Goal: Task Accomplishment & Management: Manage account settings

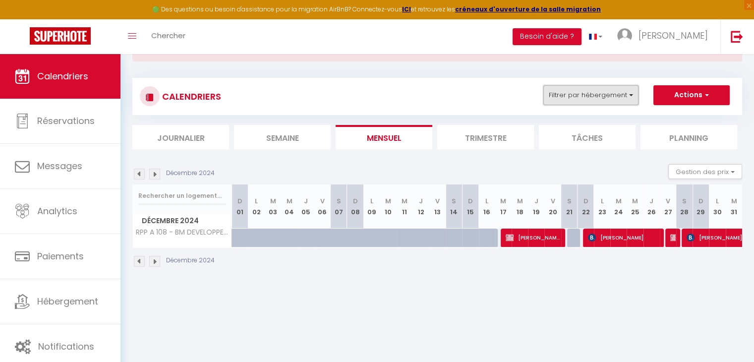
click at [603, 94] on button "Filtrer par hébergement" at bounding box center [591, 95] width 95 height 20
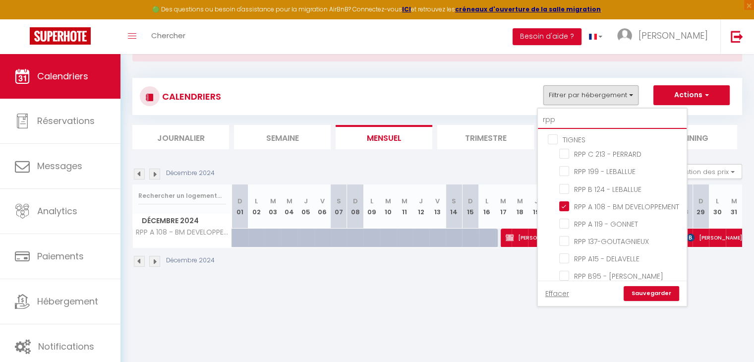
click at [579, 112] on input "rpp" at bounding box center [612, 120] width 149 height 18
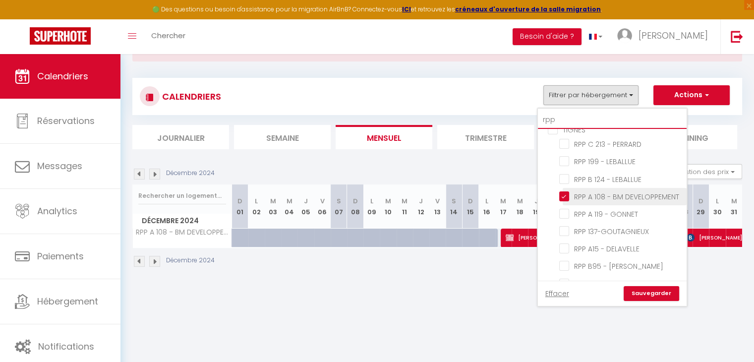
scroll to position [21, 0]
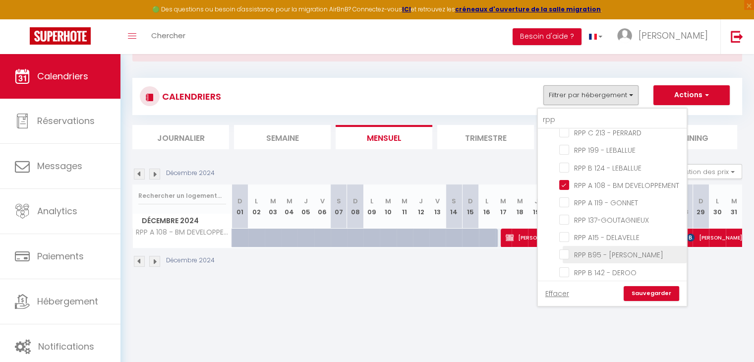
click at [563, 259] on input "RPP B95 - [PERSON_NAME]" at bounding box center [622, 254] width 124 height 10
checkbox input "true"
checkbox input "false"
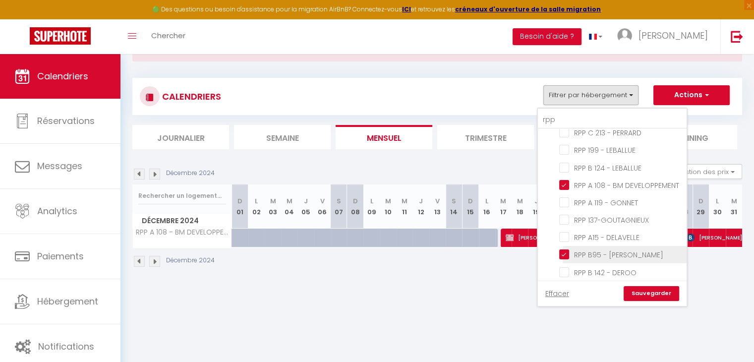
checkbox input "false"
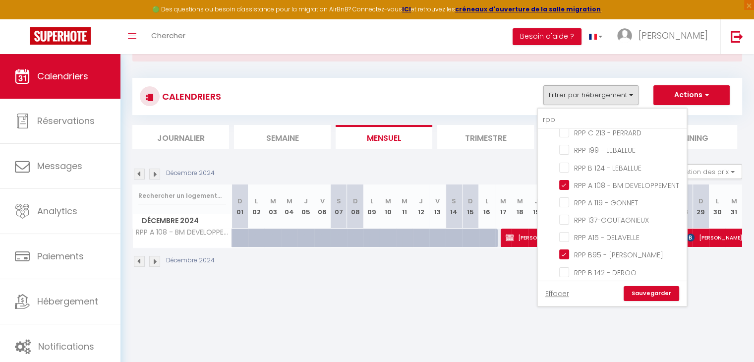
click at [634, 290] on link "Sauvegarder" at bounding box center [652, 293] width 56 height 15
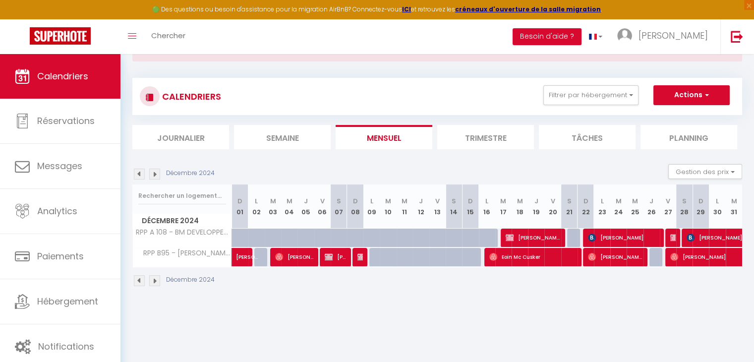
click at [155, 175] on img at bounding box center [154, 174] width 11 height 11
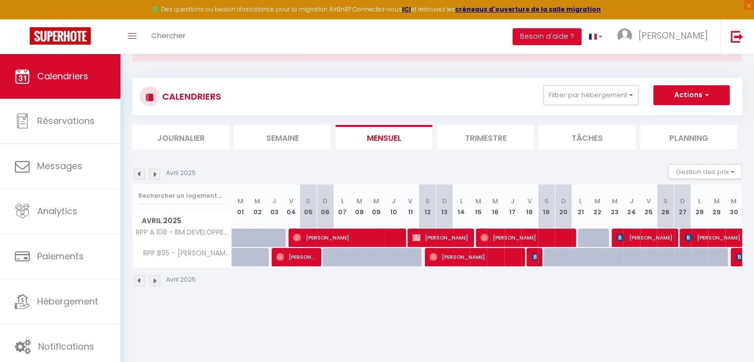
click at [155, 175] on img at bounding box center [154, 174] width 11 height 11
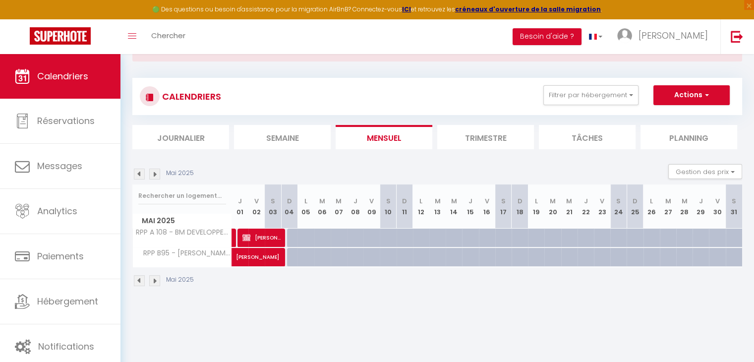
click at [155, 175] on img at bounding box center [154, 174] width 11 height 11
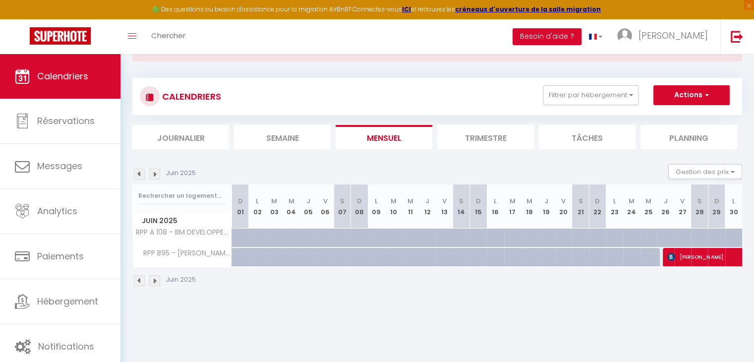
click at [155, 175] on img at bounding box center [154, 174] width 11 height 11
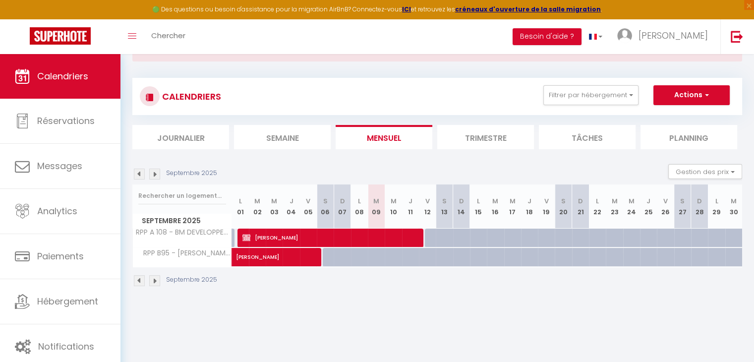
click at [155, 175] on img at bounding box center [154, 174] width 11 height 11
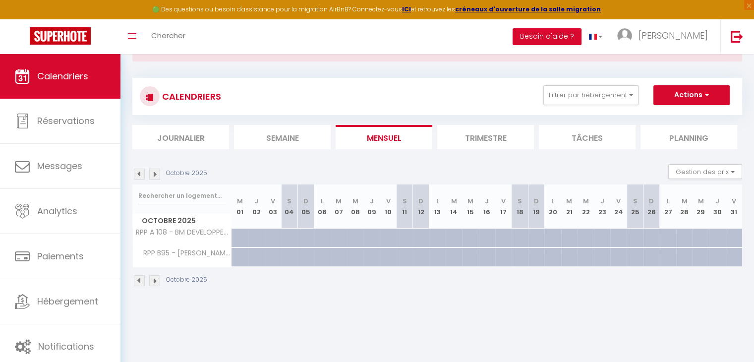
click at [155, 175] on img at bounding box center [154, 174] width 11 height 11
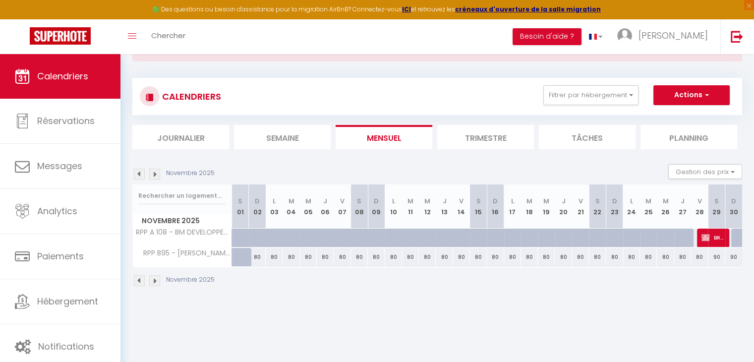
click at [155, 175] on img at bounding box center [154, 174] width 11 height 11
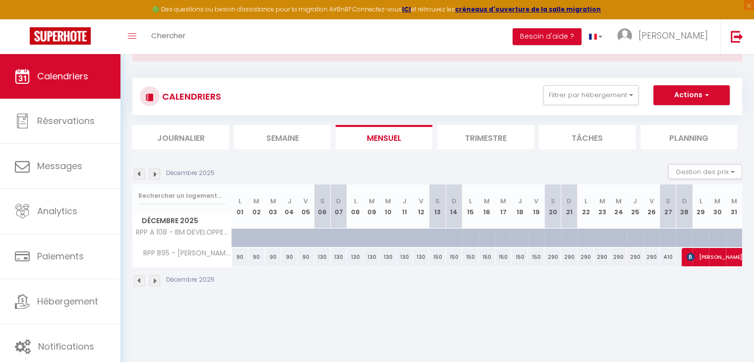
click at [141, 175] on img at bounding box center [139, 174] width 11 height 11
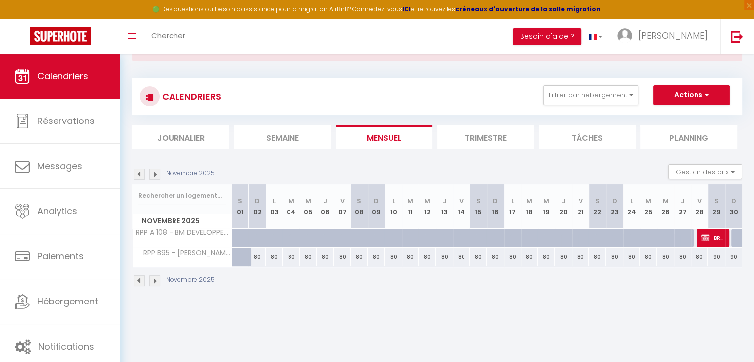
click at [258, 255] on div "80" at bounding box center [257, 257] width 17 height 18
type input "80"
type input "Dim 02 Novembre 2025"
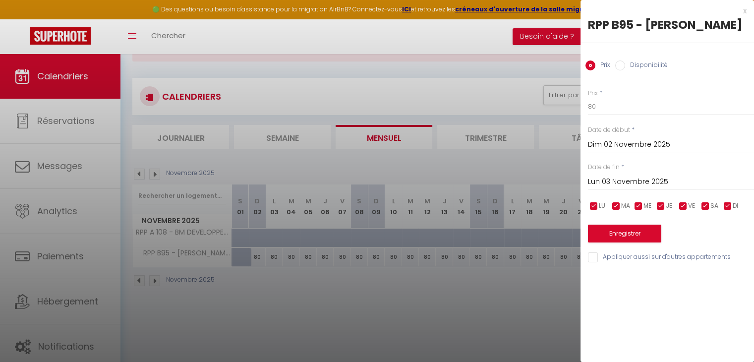
click at [611, 176] on input "Lun 03 Novembre 2025" at bounding box center [671, 182] width 166 height 13
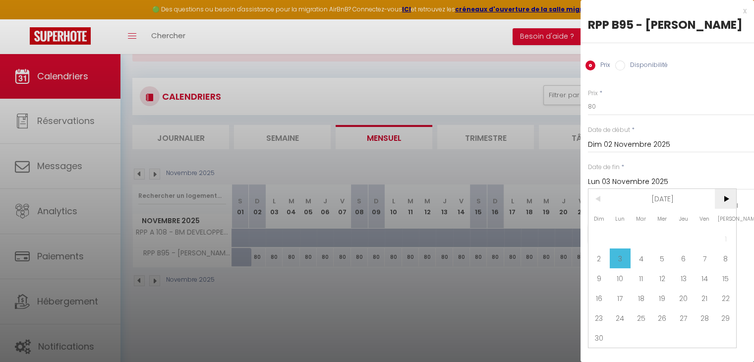
click at [729, 194] on span ">" at bounding box center [725, 199] width 21 height 20
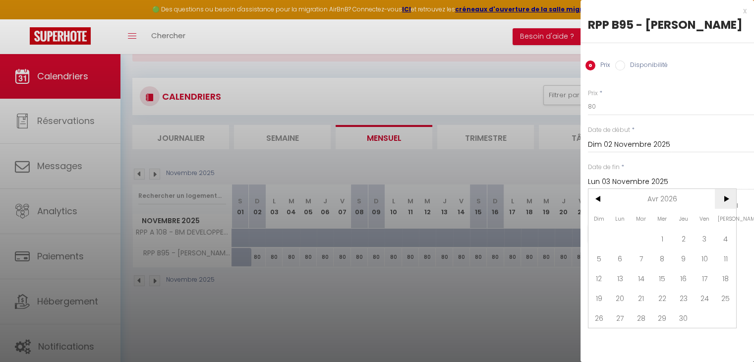
click at [729, 194] on span ">" at bounding box center [725, 199] width 21 height 20
click at [729, 236] on span "2" at bounding box center [725, 239] width 21 height 20
type input "[PERSON_NAME] 02 Mai 2026"
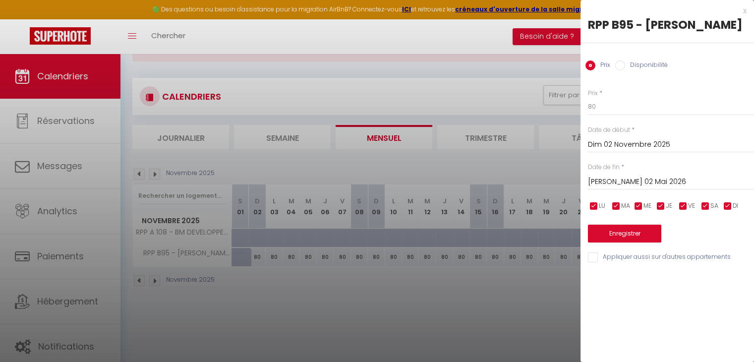
click at [627, 66] on label "Disponibilité" at bounding box center [647, 66] width 43 height 11
click at [626, 66] on input "Disponibilité" at bounding box center [621, 66] width 10 height 10
radio input "true"
radio input "false"
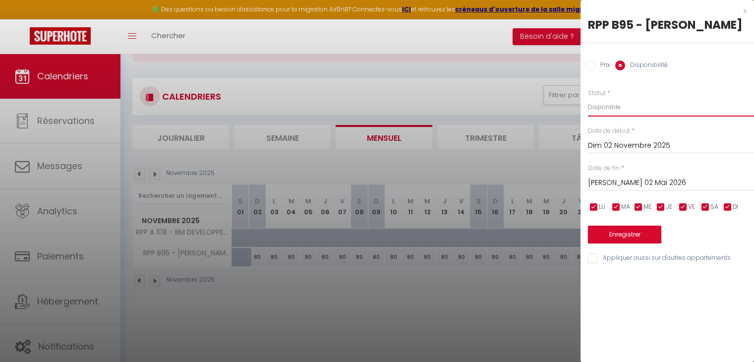
click at [600, 105] on select "Disponible Indisponible" at bounding box center [671, 107] width 166 height 19
select select "0"
click at [588, 98] on select "Disponible Indisponible" at bounding box center [671, 107] width 166 height 19
click at [632, 239] on button "Enregistrer" at bounding box center [624, 235] width 73 height 18
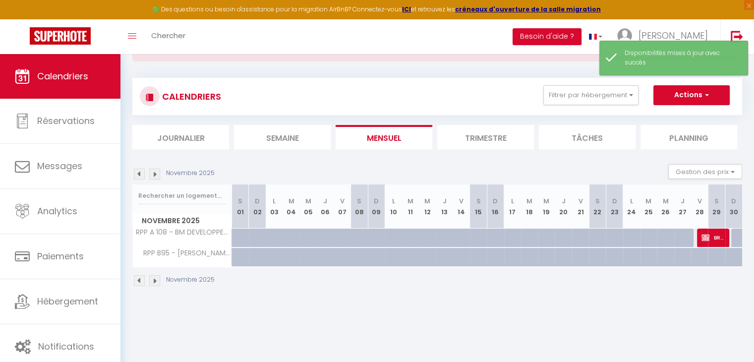
click at [153, 173] on img at bounding box center [154, 174] width 11 height 11
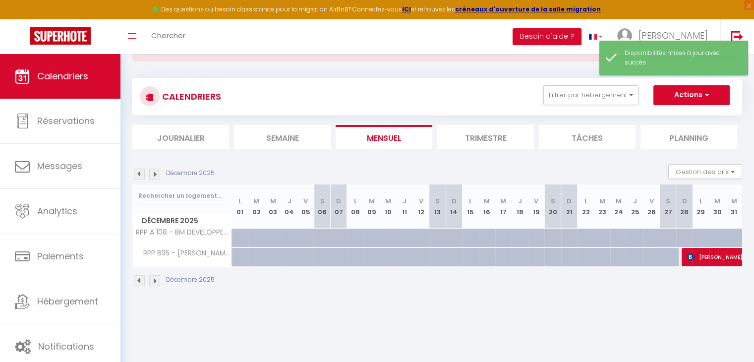
click at [152, 173] on img at bounding box center [154, 174] width 11 height 11
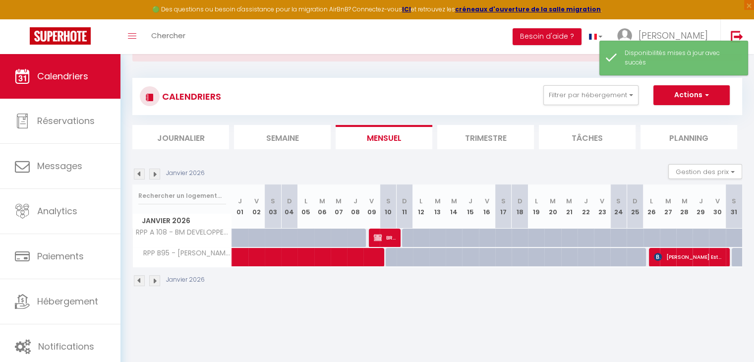
click at [152, 173] on img at bounding box center [154, 174] width 11 height 11
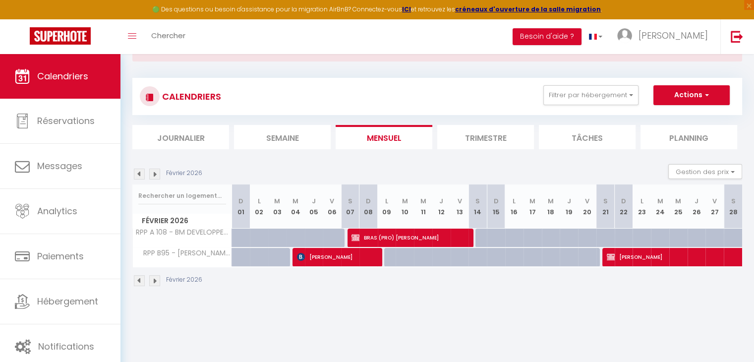
click at [150, 172] on img at bounding box center [154, 174] width 11 height 11
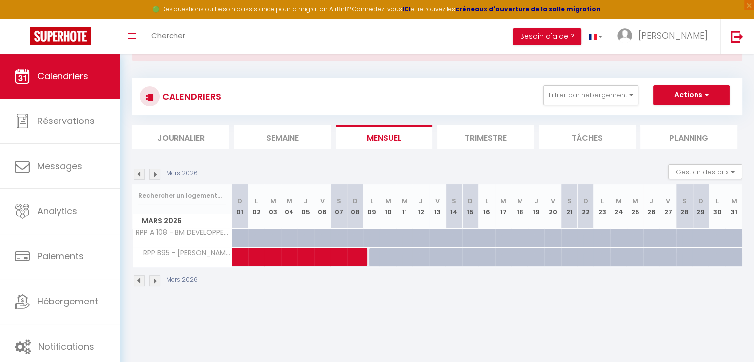
click at [150, 171] on img at bounding box center [154, 174] width 11 height 11
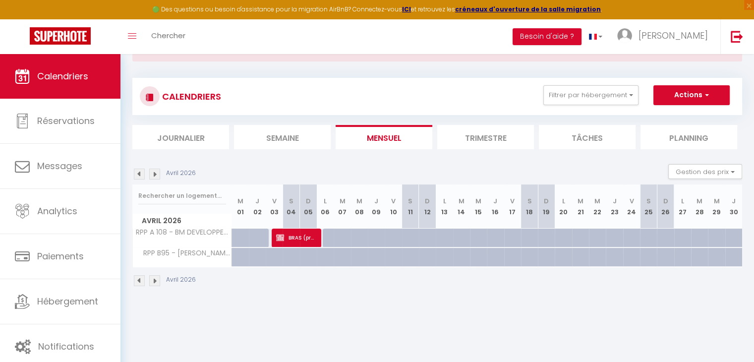
click at [150, 171] on img at bounding box center [154, 174] width 11 height 11
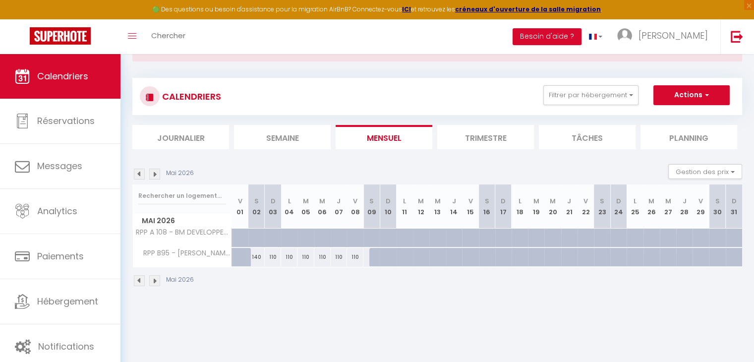
click at [253, 255] on div "140" at bounding box center [257, 257] width 16 height 18
select select "1"
type input "[PERSON_NAME] 02 Mai 2026"
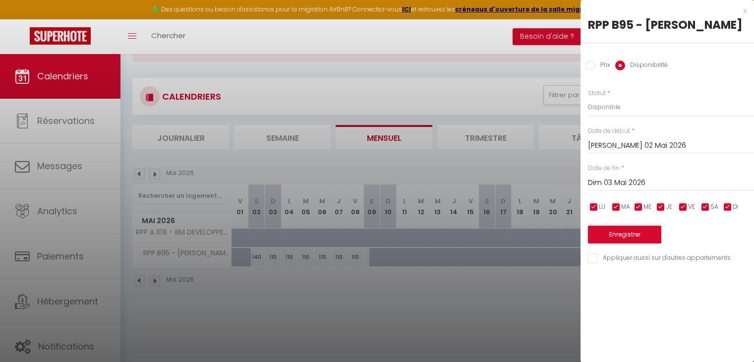
click at [627, 186] on input "Dim 03 Mai 2026" at bounding box center [671, 183] width 166 height 13
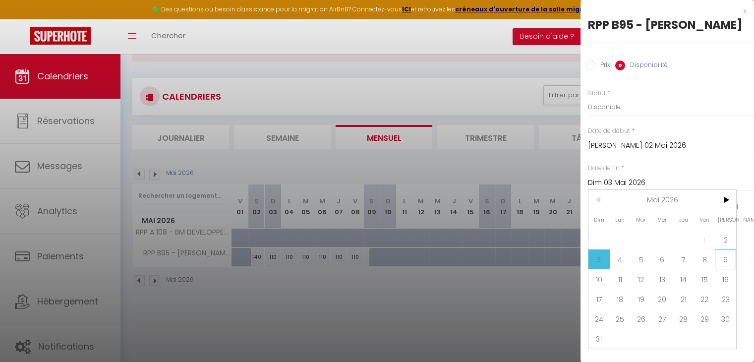
click at [724, 253] on span "9" at bounding box center [725, 260] width 21 height 20
type input "[PERSON_NAME] 09 Mai 2026"
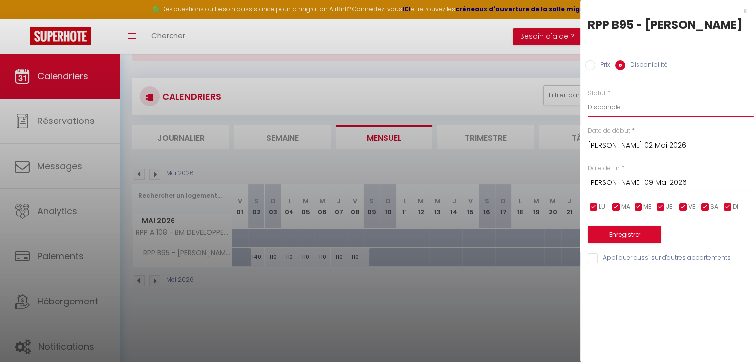
click at [624, 108] on select "Disponible Indisponible" at bounding box center [671, 107] width 166 height 19
select select "0"
click at [588, 98] on select "Disponible Indisponible" at bounding box center [671, 107] width 166 height 19
click at [639, 236] on button "Enregistrer" at bounding box center [624, 235] width 73 height 18
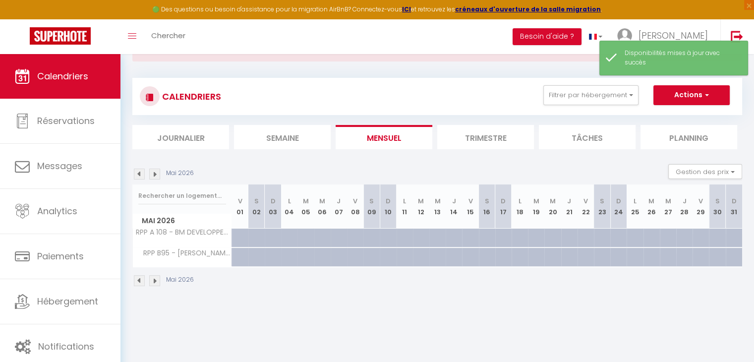
click at [146, 175] on div "Mai 2026" at bounding box center [164, 174] width 64 height 11
click at [151, 174] on img at bounding box center [154, 174] width 11 height 11
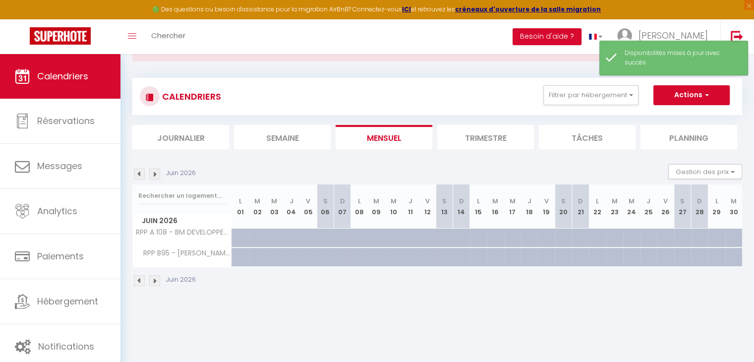
click at [141, 174] on img at bounding box center [139, 174] width 11 height 11
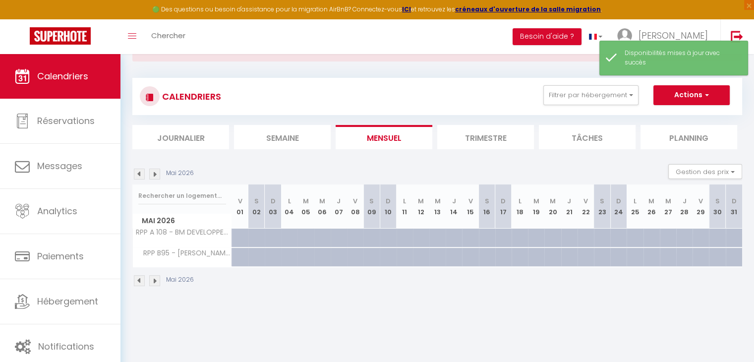
click at [141, 174] on img at bounding box center [139, 174] width 11 height 11
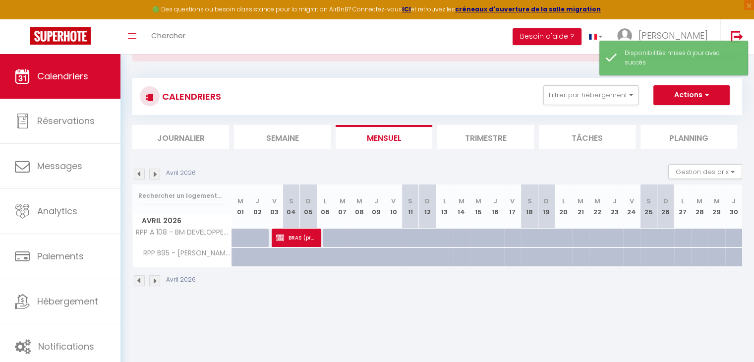
click at [141, 174] on img at bounding box center [139, 174] width 11 height 11
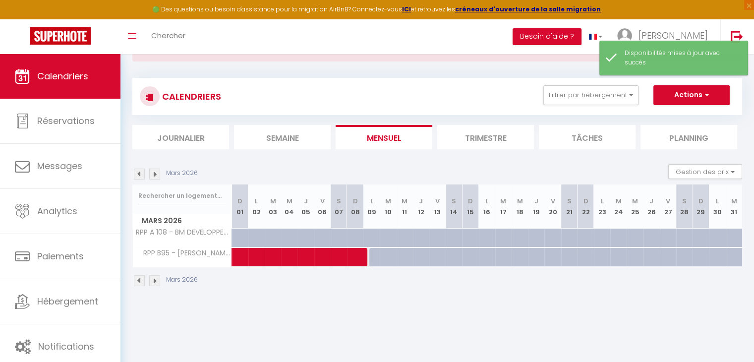
click at [141, 174] on img at bounding box center [139, 174] width 11 height 11
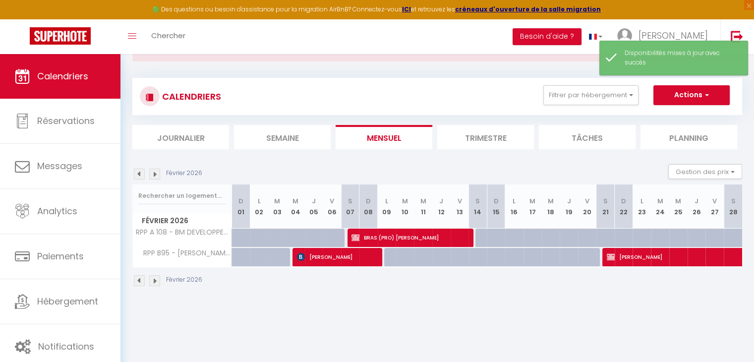
click at [141, 174] on img at bounding box center [139, 174] width 11 height 11
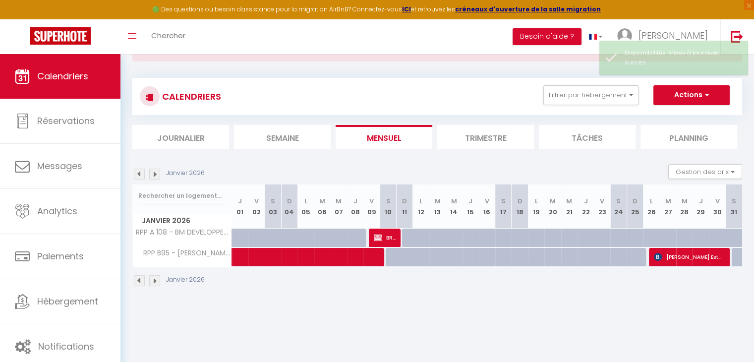
click at [141, 174] on img at bounding box center [139, 174] width 11 height 11
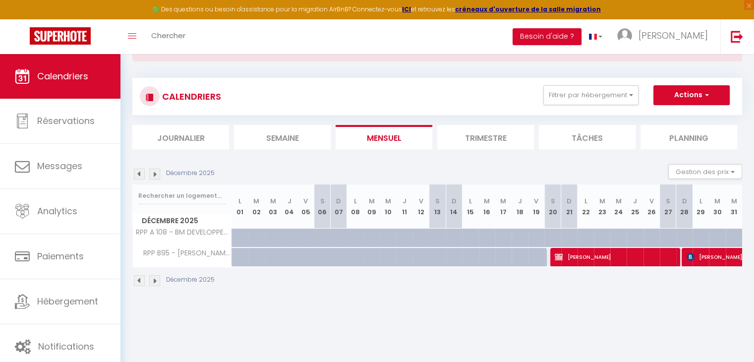
click at [156, 174] on img at bounding box center [154, 174] width 11 height 11
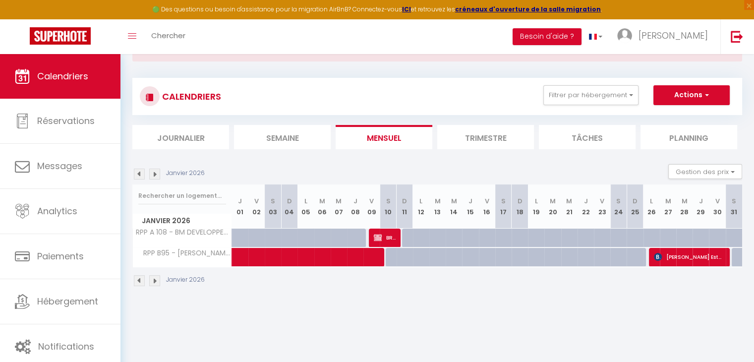
click at [156, 174] on img at bounding box center [154, 174] width 11 height 11
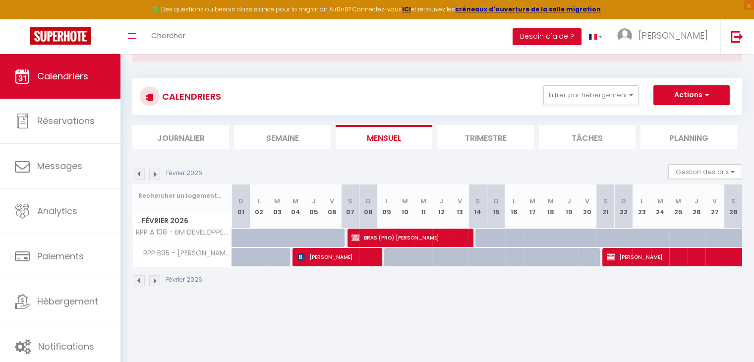
click at [138, 171] on img at bounding box center [139, 174] width 11 height 11
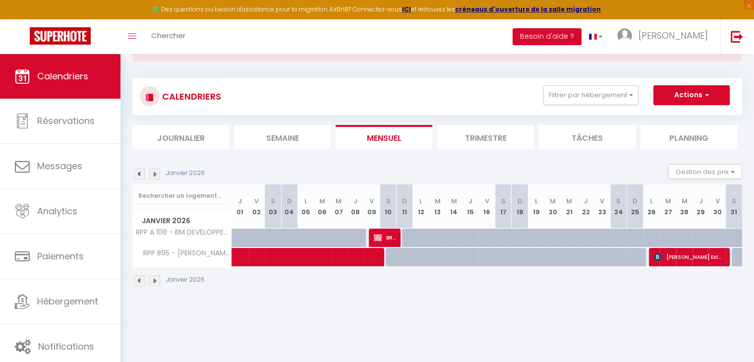
click at [138, 171] on img at bounding box center [139, 174] width 11 height 11
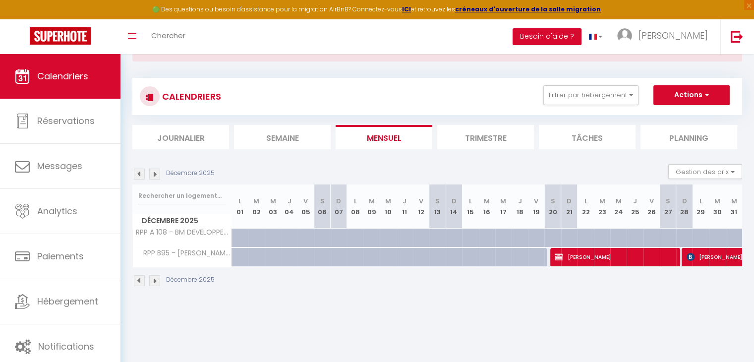
click at [138, 171] on img at bounding box center [139, 174] width 11 height 11
